Goal: Check status: Check status

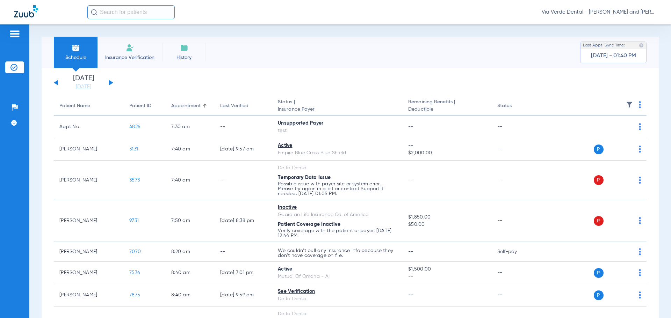
click at [109, 82] on button at bounding box center [111, 82] width 4 height 5
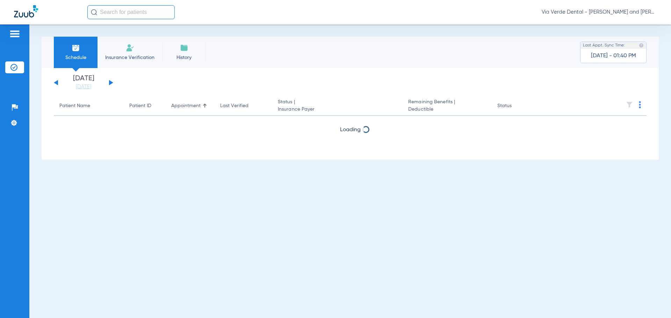
click at [109, 82] on button at bounding box center [111, 82] width 4 height 5
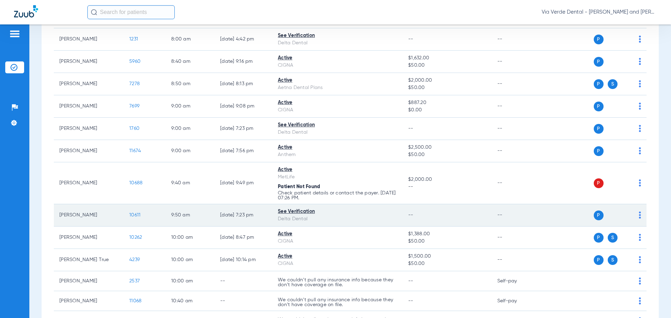
scroll to position [245, 0]
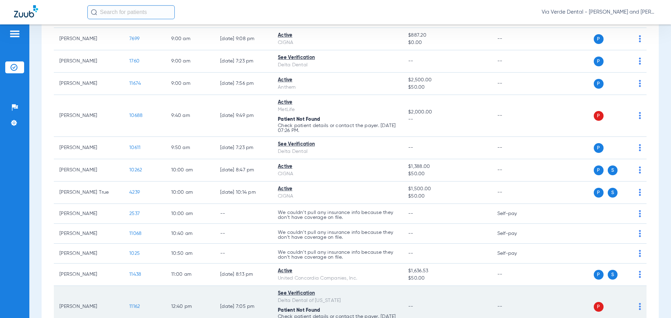
click at [77, 294] on td "[PERSON_NAME]" at bounding box center [89, 307] width 70 height 42
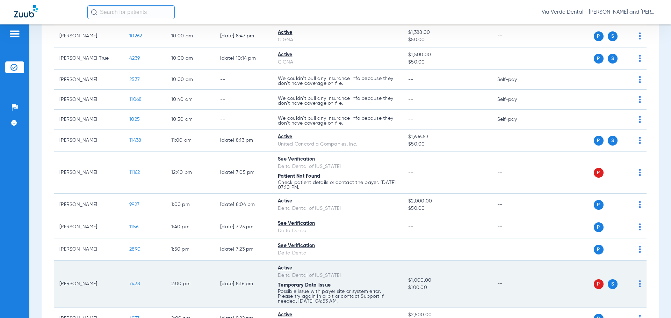
scroll to position [419, 0]
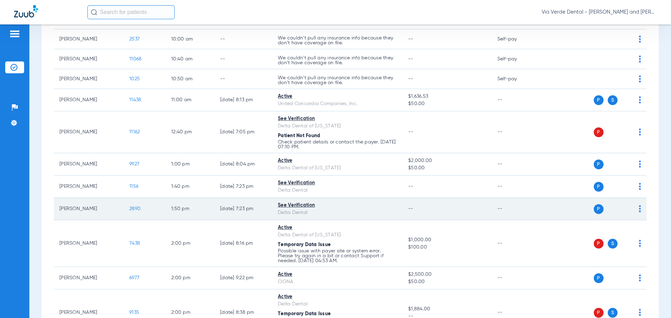
click at [135, 207] on span "2890" at bounding box center [134, 209] width 11 height 5
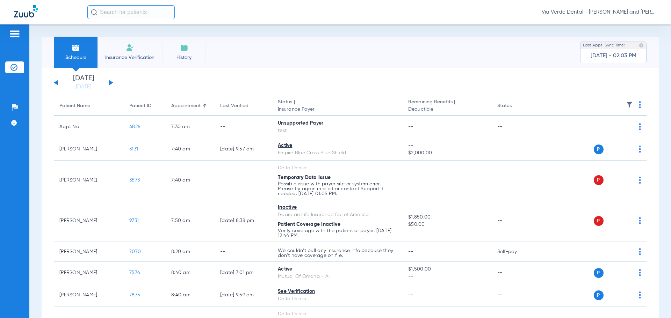
drag, startPoint x: 110, startPoint y: 81, endPoint x: 183, endPoint y: 141, distance: 94.9
click at [110, 81] on button at bounding box center [111, 82] width 4 height 5
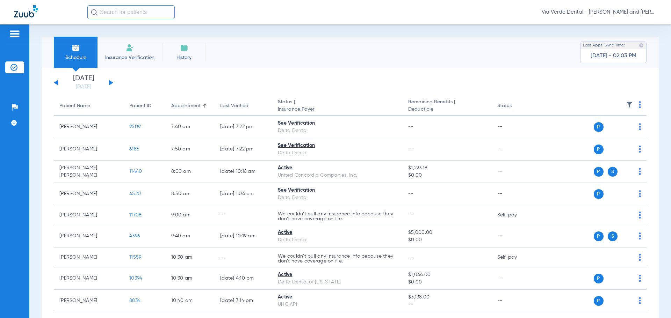
click at [111, 80] on div "Tuesday 06-10-2025 Wednesday 06-11-2025 Thursday 06-12-2025 Friday 06-13-2025 S…" at bounding box center [83, 82] width 59 height 15
click at [110, 81] on button at bounding box center [111, 82] width 4 height 5
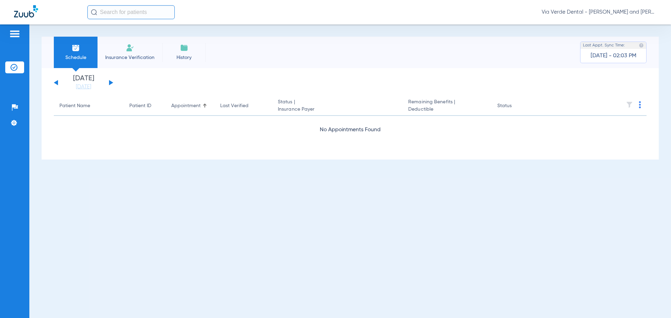
click at [110, 81] on button at bounding box center [111, 82] width 4 height 5
click at [110, 84] on button at bounding box center [111, 82] width 4 height 5
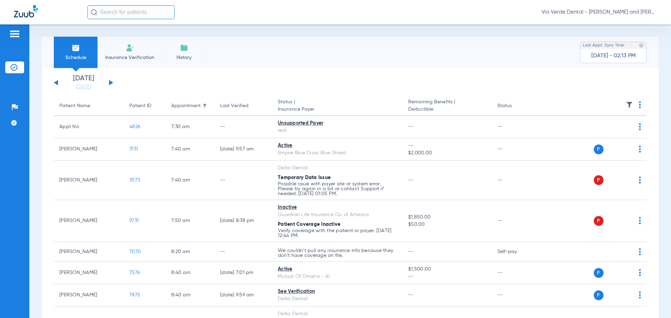
click at [109, 82] on button at bounding box center [111, 82] width 4 height 5
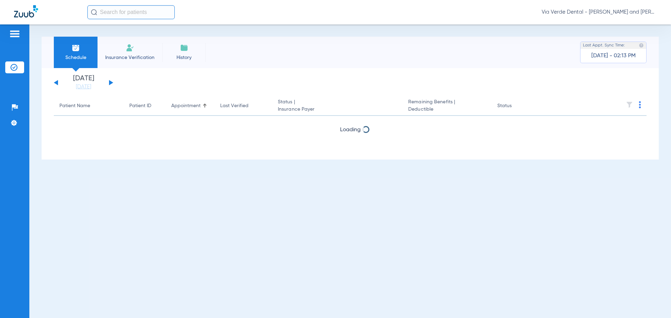
click at [109, 82] on button at bounding box center [111, 82] width 4 height 5
click at [109, 83] on button at bounding box center [111, 82] width 4 height 5
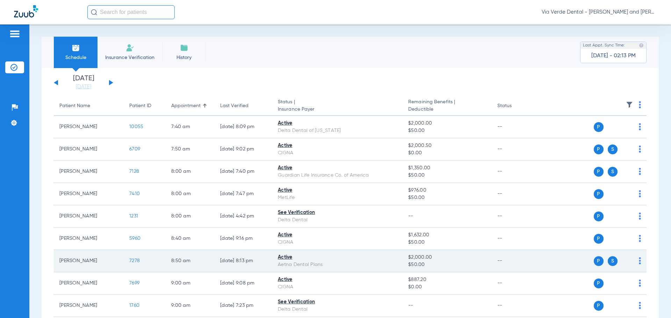
click at [136, 262] on span "7278" at bounding box center [134, 261] width 10 height 5
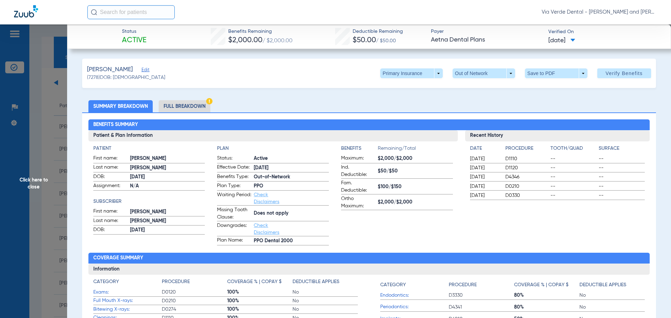
click at [173, 107] on li "Full Breakdown" at bounding box center [185, 106] width 52 height 12
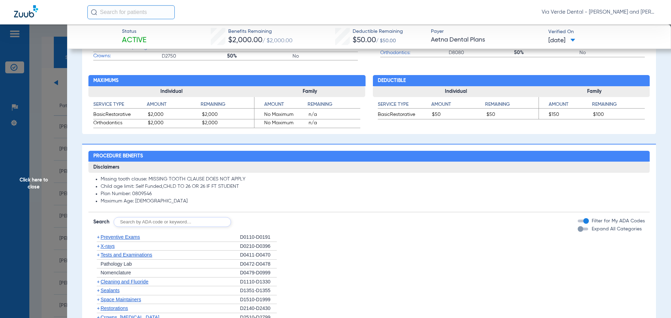
scroll to position [419, 0]
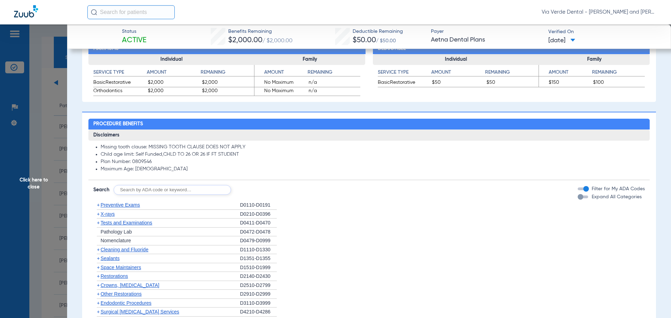
click at [128, 207] on span "Preventive Exams" at bounding box center [120, 205] width 39 height 6
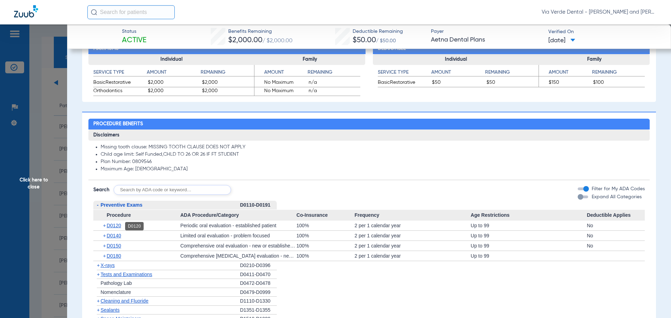
click at [115, 225] on span "D0120" at bounding box center [114, 226] width 14 height 6
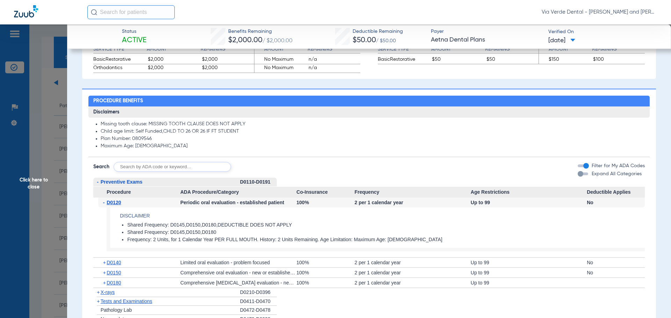
scroll to position [454, 0]
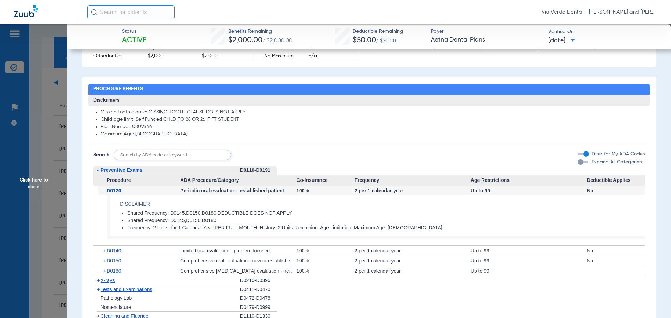
click at [108, 282] on span "X-rays" at bounding box center [108, 281] width 14 height 6
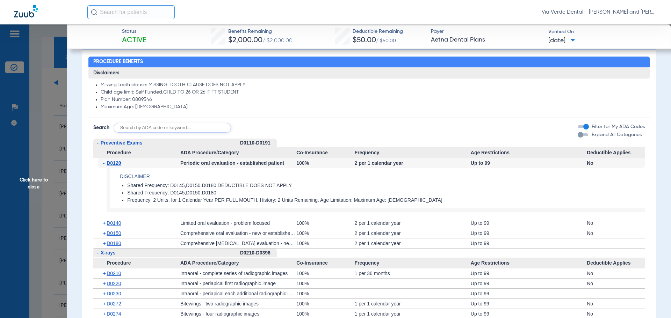
scroll to position [559, 0]
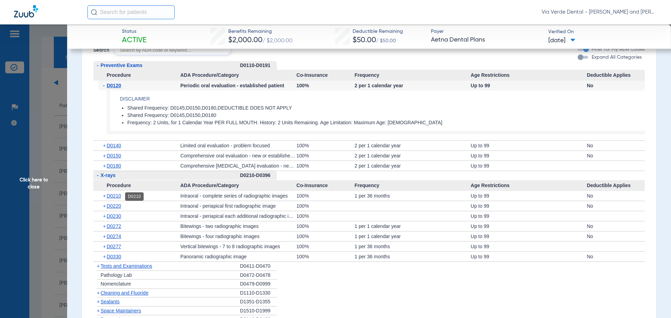
click at [116, 195] on span "D0210" at bounding box center [114, 196] width 14 height 6
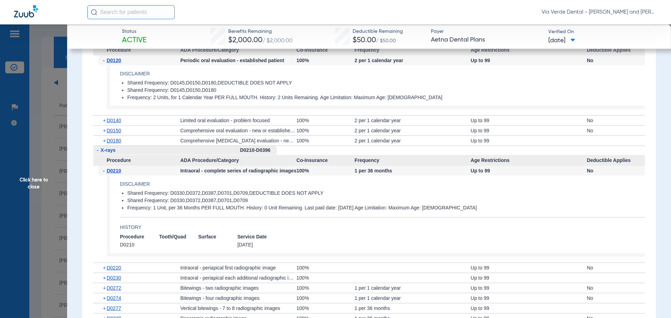
scroll to position [594, 0]
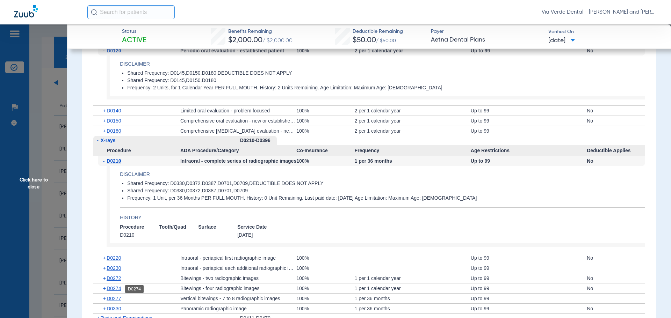
click at [115, 289] on span "D0274" at bounding box center [114, 289] width 14 height 6
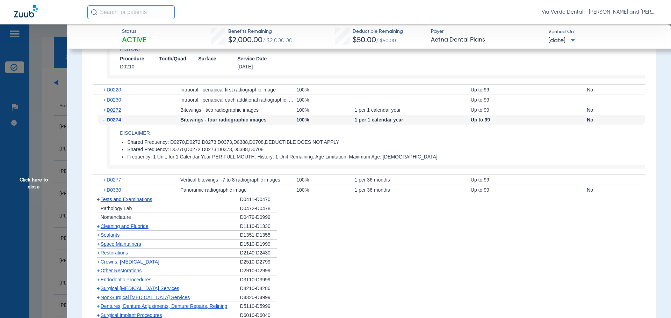
scroll to position [769, 0]
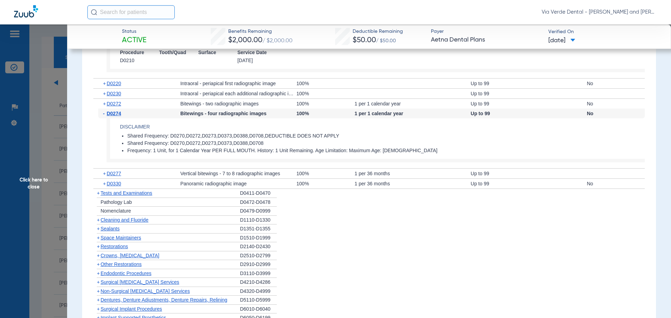
click at [128, 222] on span "Cleaning and Fluoride" at bounding box center [125, 220] width 48 height 6
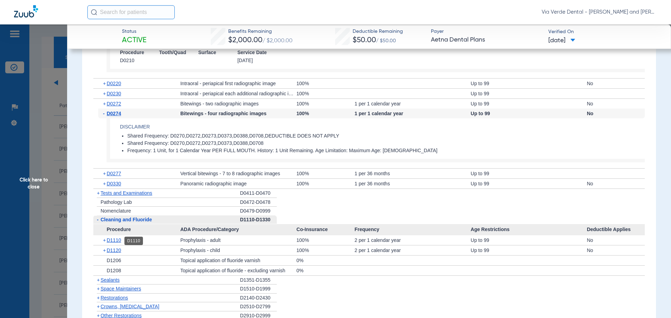
click at [116, 243] on span "D1110" at bounding box center [114, 241] width 14 height 6
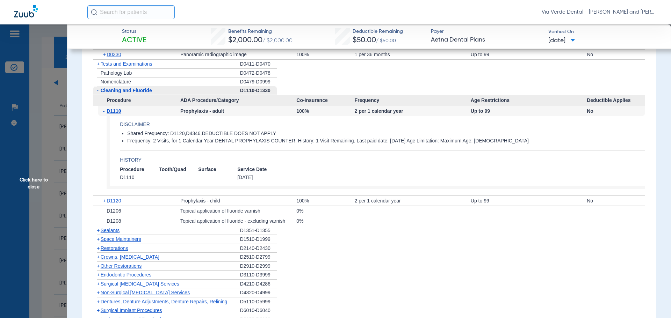
scroll to position [909, 0]
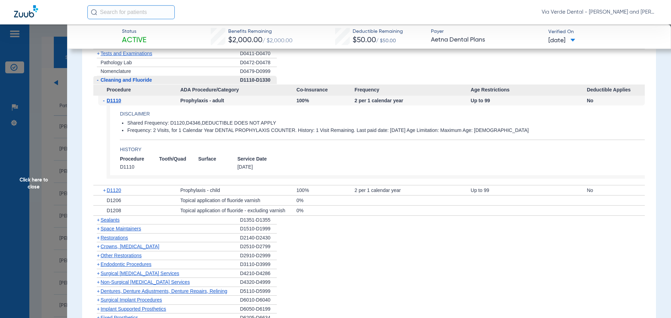
click at [114, 249] on span "Crowns, Inlays and Onlays" at bounding box center [130, 247] width 59 height 6
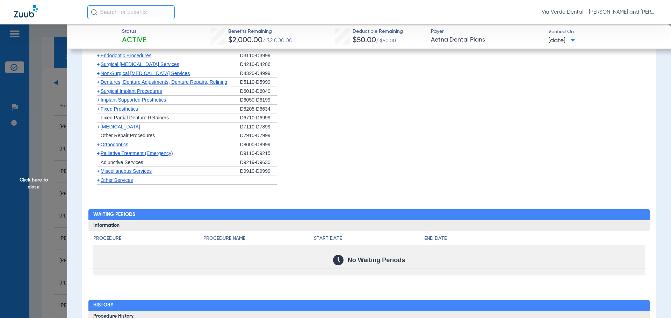
scroll to position [1153, 0]
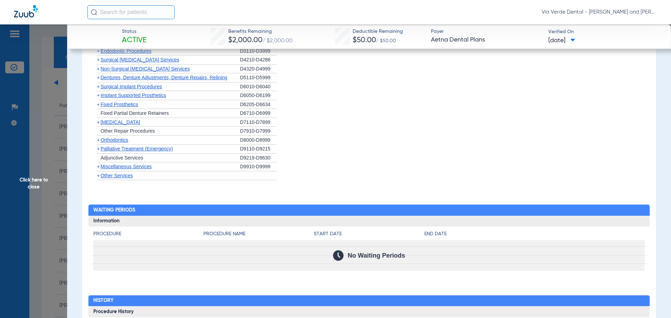
click at [117, 70] on span "Non-Surgical Periodontal Services" at bounding box center [145, 69] width 89 height 6
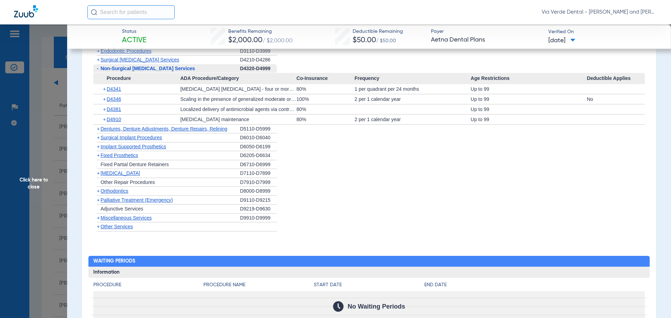
click at [112, 123] on div "+ D4910" at bounding box center [139, 120] width 82 height 10
click at [46, 93] on span "Click here to close" at bounding box center [33, 183] width 67 height 318
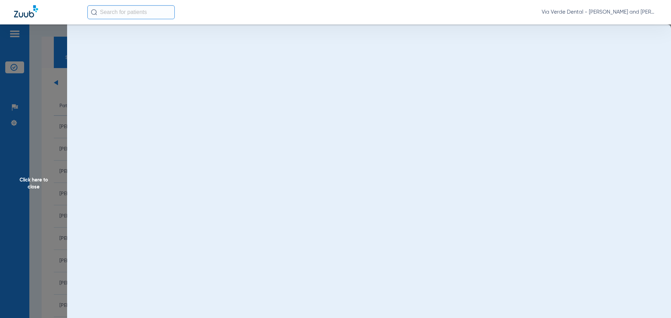
scroll to position [0, 0]
